Goal: Task Accomplishment & Management: Complete application form

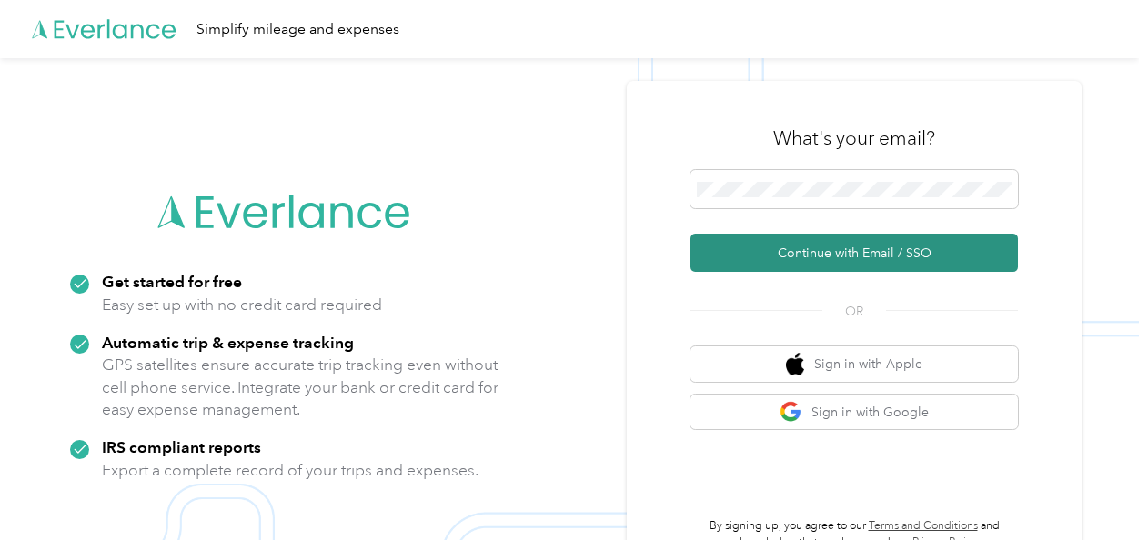
click at [818, 254] on button "Continue with Email / SSO" at bounding box center [853, 253] width 327 height 38
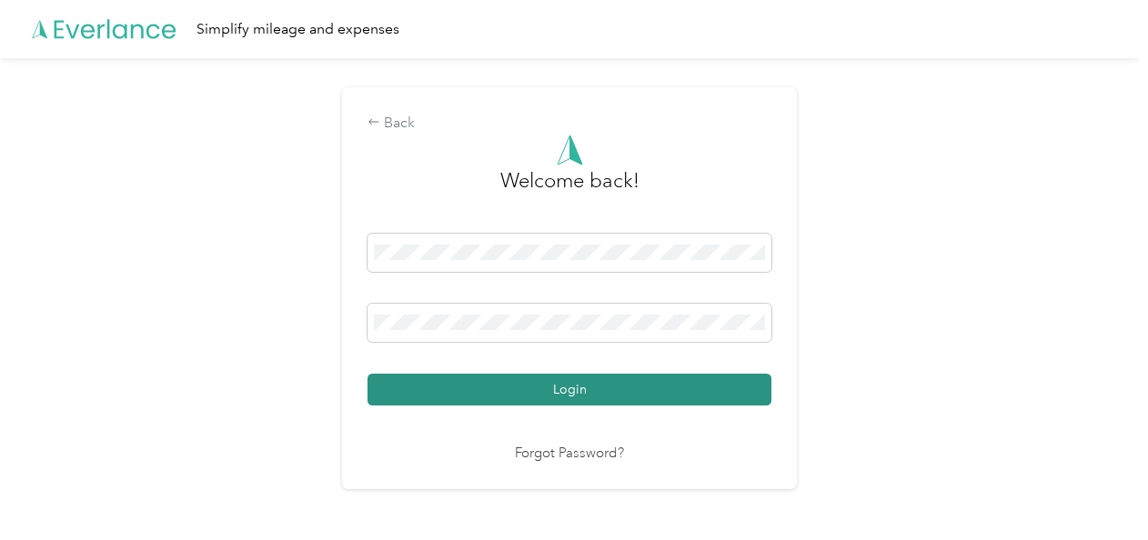
click at [501, 386] on button "Login" at bounding box center [569, 390] width 404 height 32
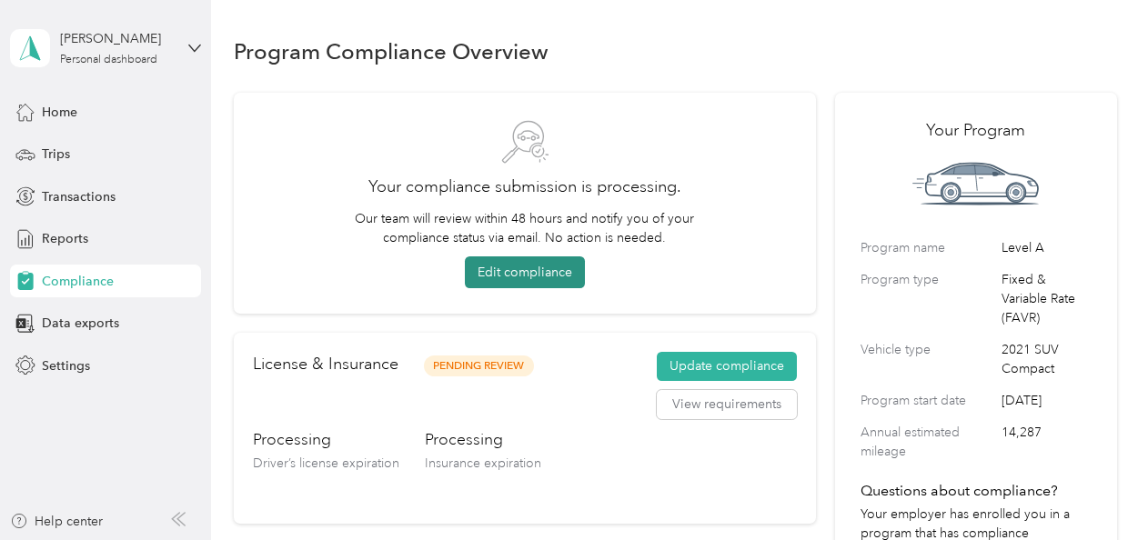
click at [560, 266] on button "Edit compliance" at bounding box center [525, 272] width 120 height 32
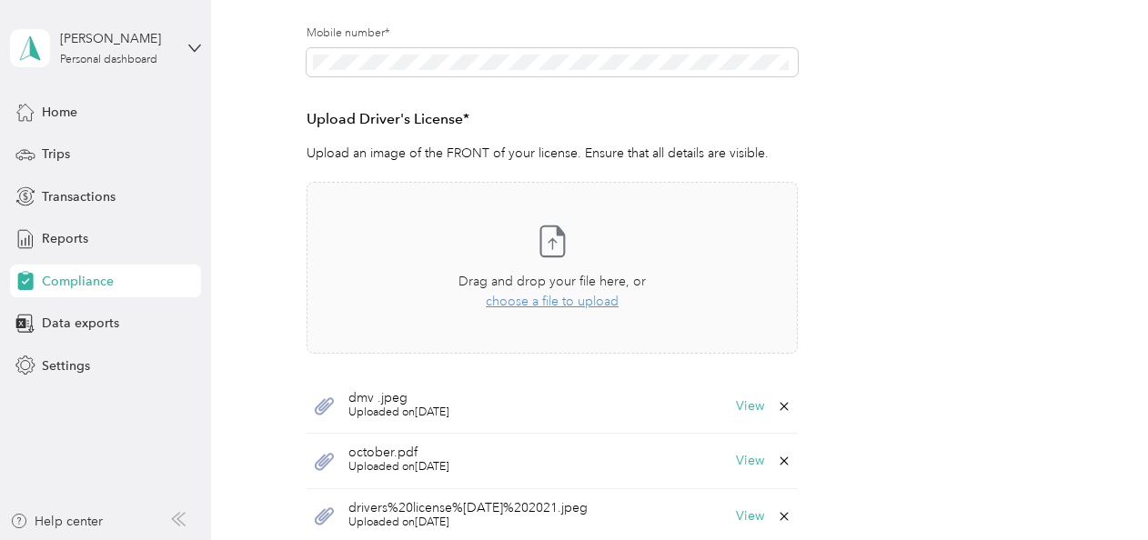
scroll to position [420, 0]
click at [746, 401] on button "View" at bounding box center [750, 403] width 28 height 13
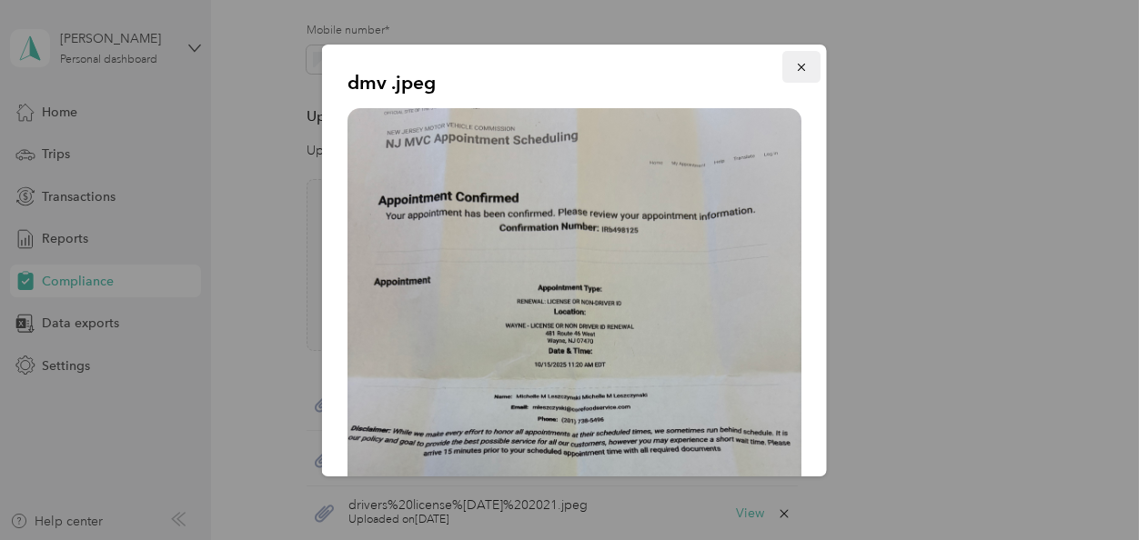
click at [795, 59] on span "button" at bounding box center [801, 66] width 13 height 15
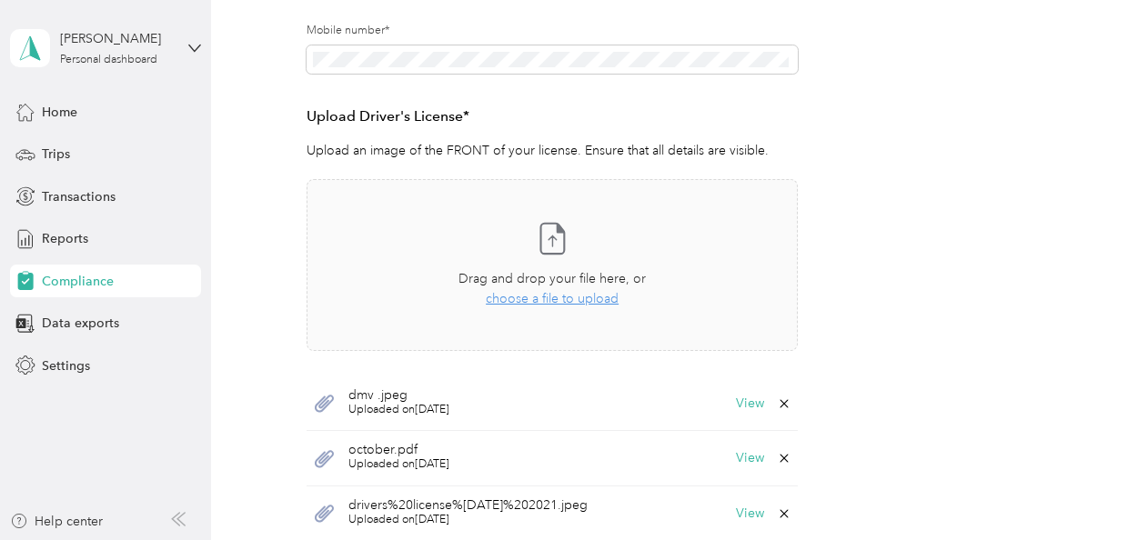
scroll to position [0, 0]
